Goal: Transaction & Acquisition: Purchase product/service

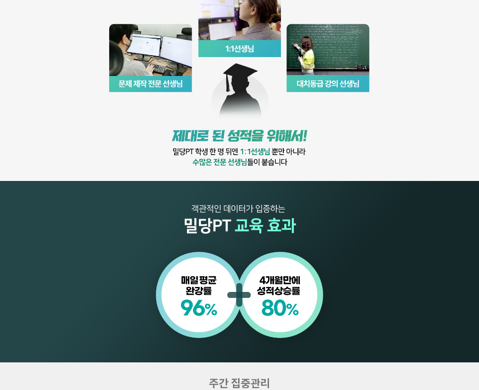
scroll to position [553, 0]
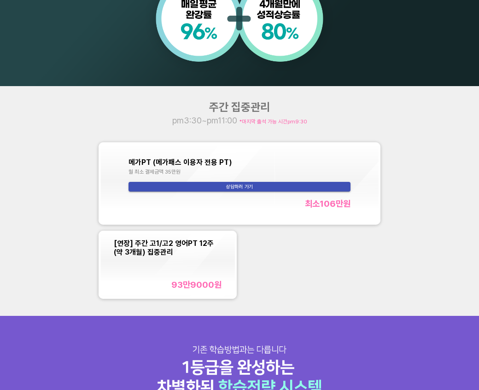
click at [195, 268] on div "[연장] 주간 고1/고2 영어PT 12주(약 3개월) 집중관리 93만9000 원" at bounding box center [167, 264] width 107 height 51
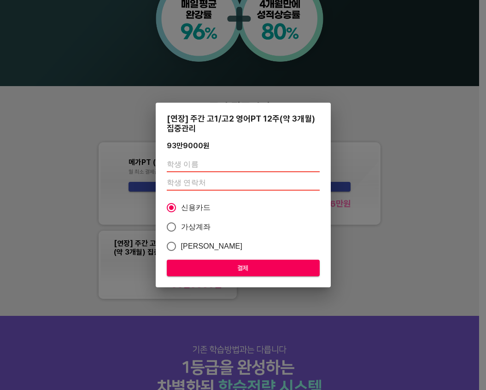
click at [207, 165] on input "text" at bounding box center [243, 165] width 153 height 15
click at [201, 179] on input "number" at bounding box center [243, 183] width 153 height 15
click at [216, 165] on input "text" at bounding box center [243, 165] width 153 height 15
click at [202, 177] on input "number" at bounding box center [243, 183] width 153 height 15
click at [203, 170] on input "text" at bounding box center [243, 165] width 153 height 15
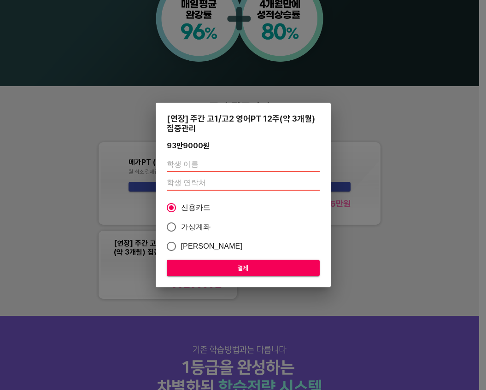
click at [199, 187] on input "number" at bounding box center [243, 183] width 153 height 15
click at [175, 160] on input "text" at bounding box center [243, 165] width 153 height 15
type input "[DEMOGRAPHIC_DATA]"
click at [212, 183] on input "number" at bounding box center [243, 183] width 153 height 15
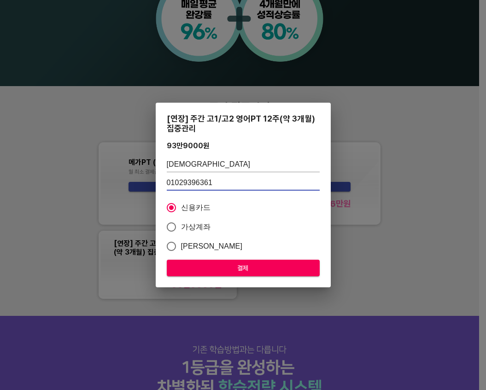
type input "01029396361"
click at [247, 266] on span "결제" at bounding box center [243, 269] width 138 height 12
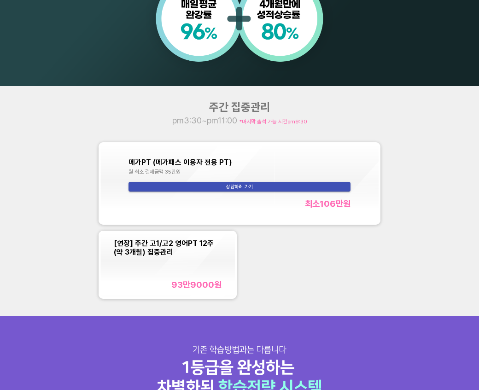
click at [161, 258] on div "[연장] 주간 고1/고2 영어PT 12주(약 3개월) 집중관리 93만9000 원" at bounding box center [167, 264] width 107 height 51
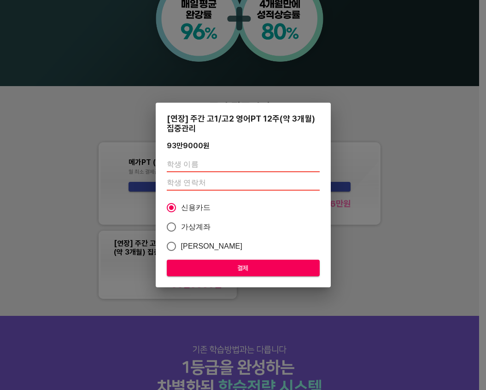
click at [216, 164] on input "text" at bounding box center [243, 165] width 153 height 15
type input "[DEMOGRAPHIC_DATA]"
click at [190, 181] on input "number" at bounding box center [243, 183] width 153 height 15
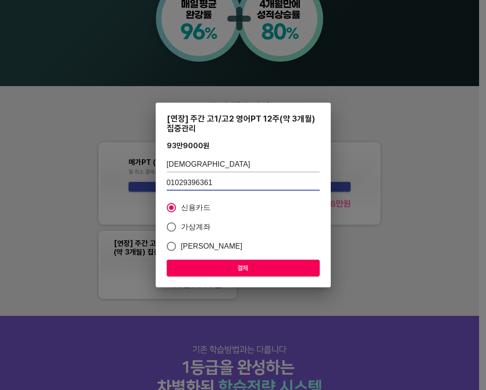
type input "01029396361"
click at [230, 260] on button "결제" at bounding box center [243, 268] width 153 height 17
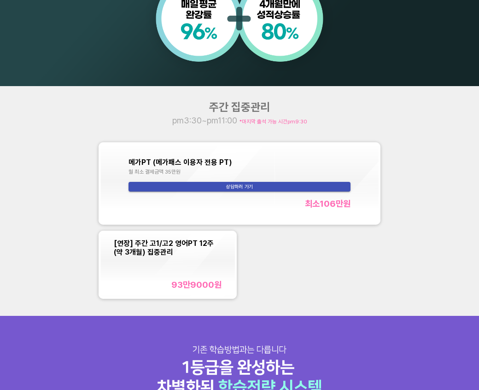
click at [169, 256] on div "[연장] 주간 고1/고2 영어PT 12주(약 3개월) 집중관리" at bounding box center [167, 248] width 107 height 18
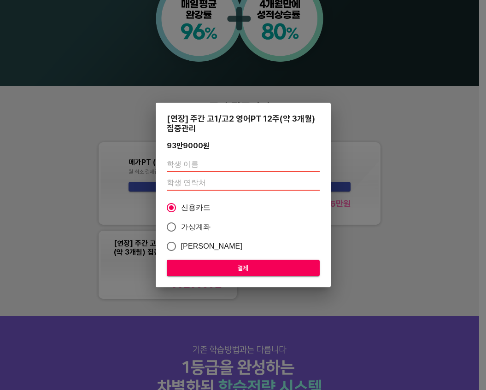
click at [184, 168] on input "text" at bounding box center [243, 165] width 153 height 15
type input "[DEMOGRAPHIC_DATA]"
click at [188, 186] on input "number" at bounding box center [243, 183] width 153 height 15
click at [195, 181] on input "number" at bounding box center [243, 183] width 153 height 15
click at [242, 264] on span "결제" at bounding box center [243, 269] width 138 height 12
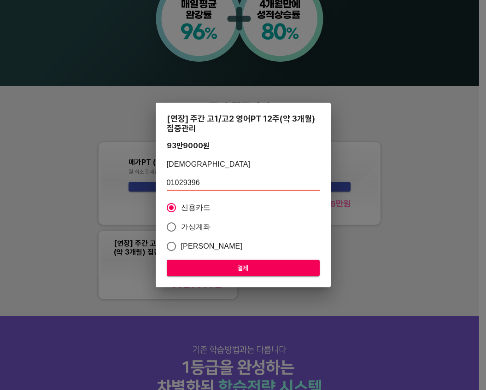
click at [217, 179] on input "01029396" at bounding box center [243, 183] width 153 height 15
type input "01029396361"
click at [240, 270] on span "결제" at bounding box center [243, 269] width 138 height 12
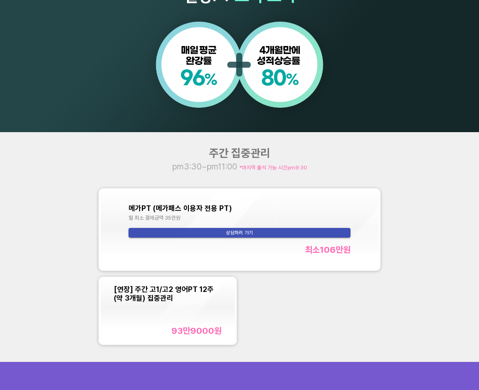
scroll to position [645, 0]
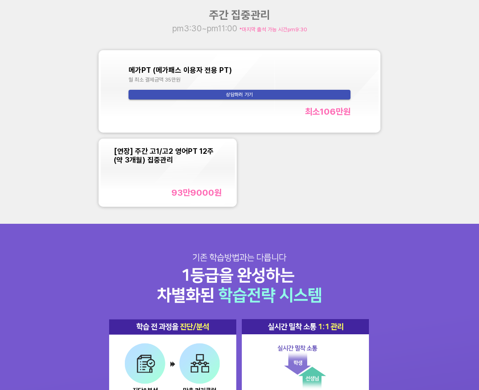
click at [190, 185] on div "[연장] 주간 고1/고2 영어PT 12주(약 3개월) 집중관리 93만9000 원" at bounding box center [167, 172] width 107 height 51
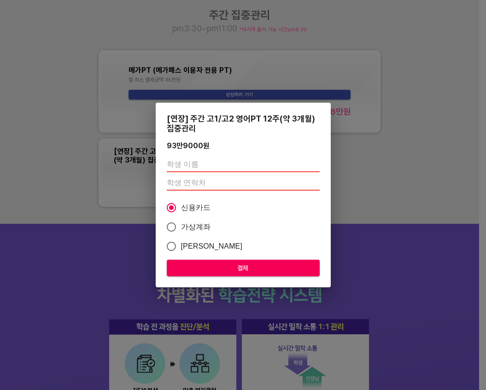
click at [209, 166] on input "text" at bounding box center [243, 165] width 153 height 15
type input "[DEMOGRAPHIC_DATA]"
click at [191, 183] on input "number" at bounding box center [243, 183] width 153 height 15
click at [192, 184] on input "number" at bounding box center [243, 183] width 153 height 15
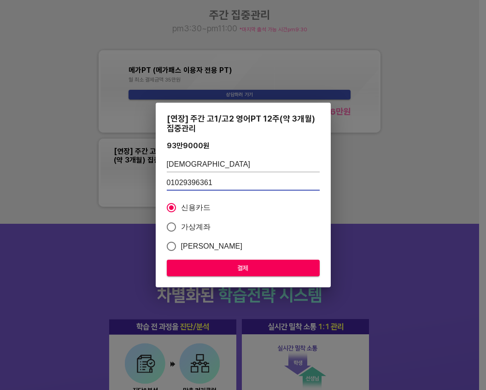
type input "01029396361"
click at [245, 263] on span "결제" at bounding box center [243, 269] width 138 height 12
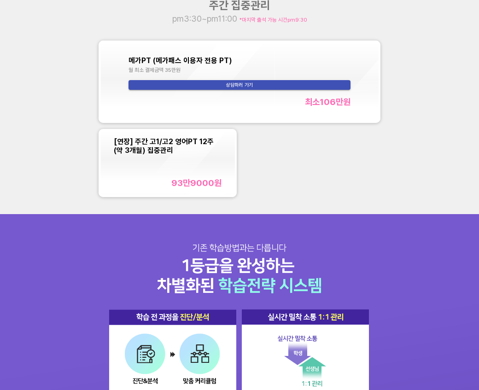
scroll to position [608, 0]
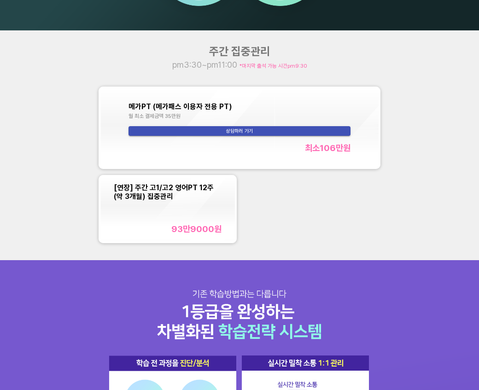
click at [177, 202] on div "[연장] 주간 고1/고2 영어PT 12주(약 3개월) 집중관리 93만9000 원" at bounding box center [167, 208] width 107 height 51
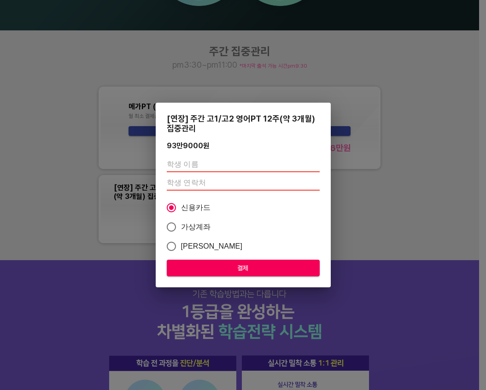
click at [215, 167] on input "text" at bounding box center [243, 165] width 153 height 15
type input "[DEMOGRAPHIC_DATA]"
click at [196, 187] on input "number" at bounding box center [243, 183] width 153 height 15
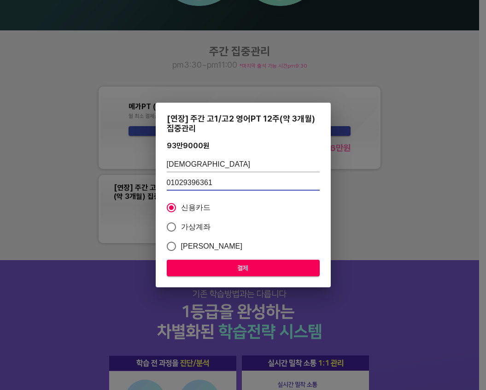
type input "01029396361"
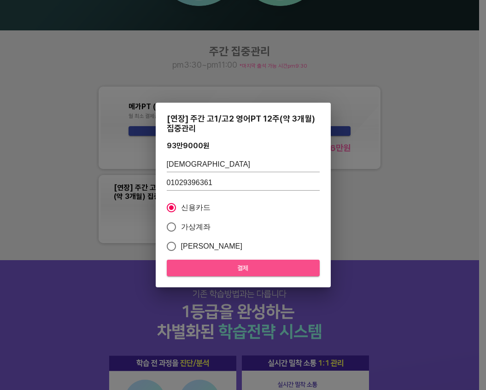
click at [248, 263] on span "결제" at bounding box center [243, 269] width 138 height 12
